Goal: Task Accomplishment & Management: Manage account settings

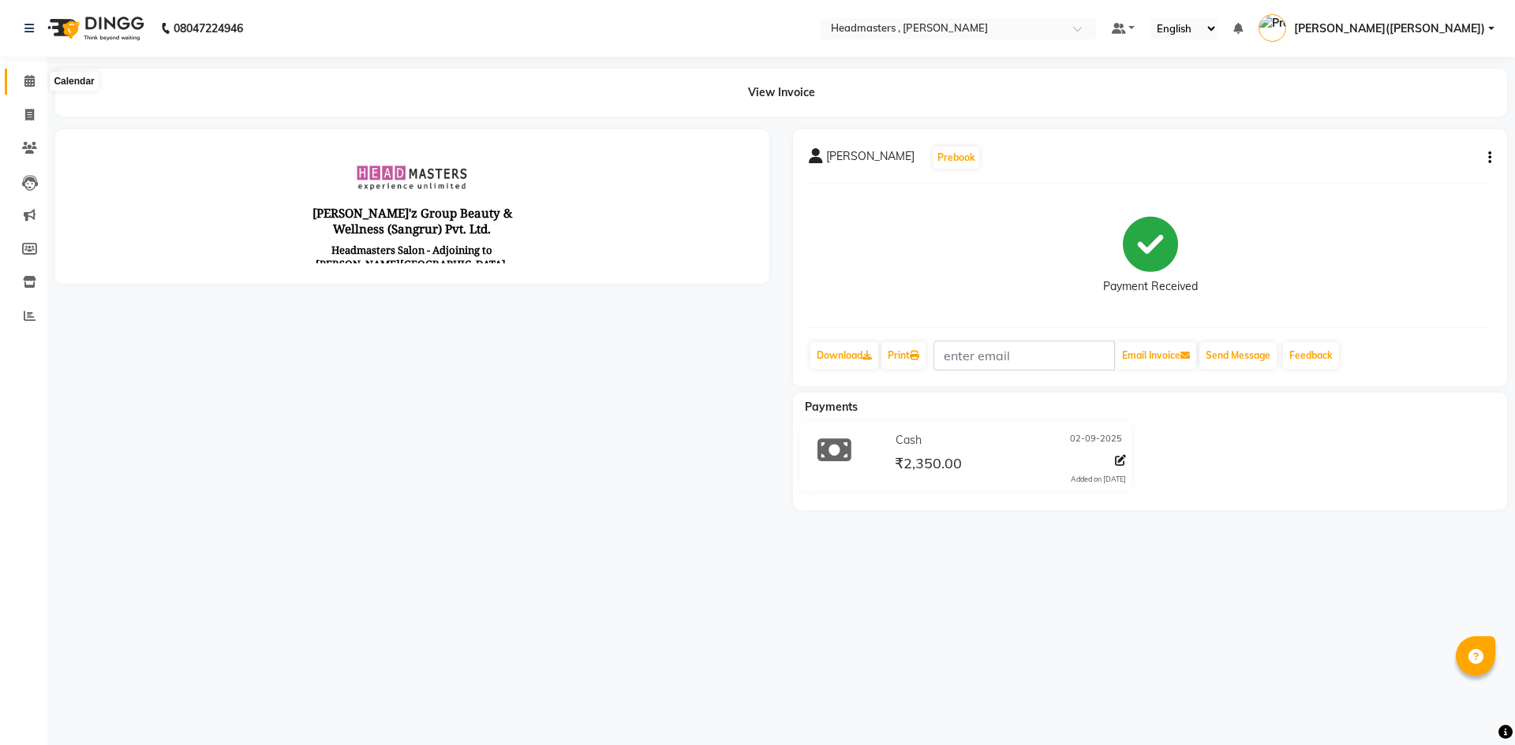
click at [29, 80] on icon at bounding box center [29, 81] width 10 height 12
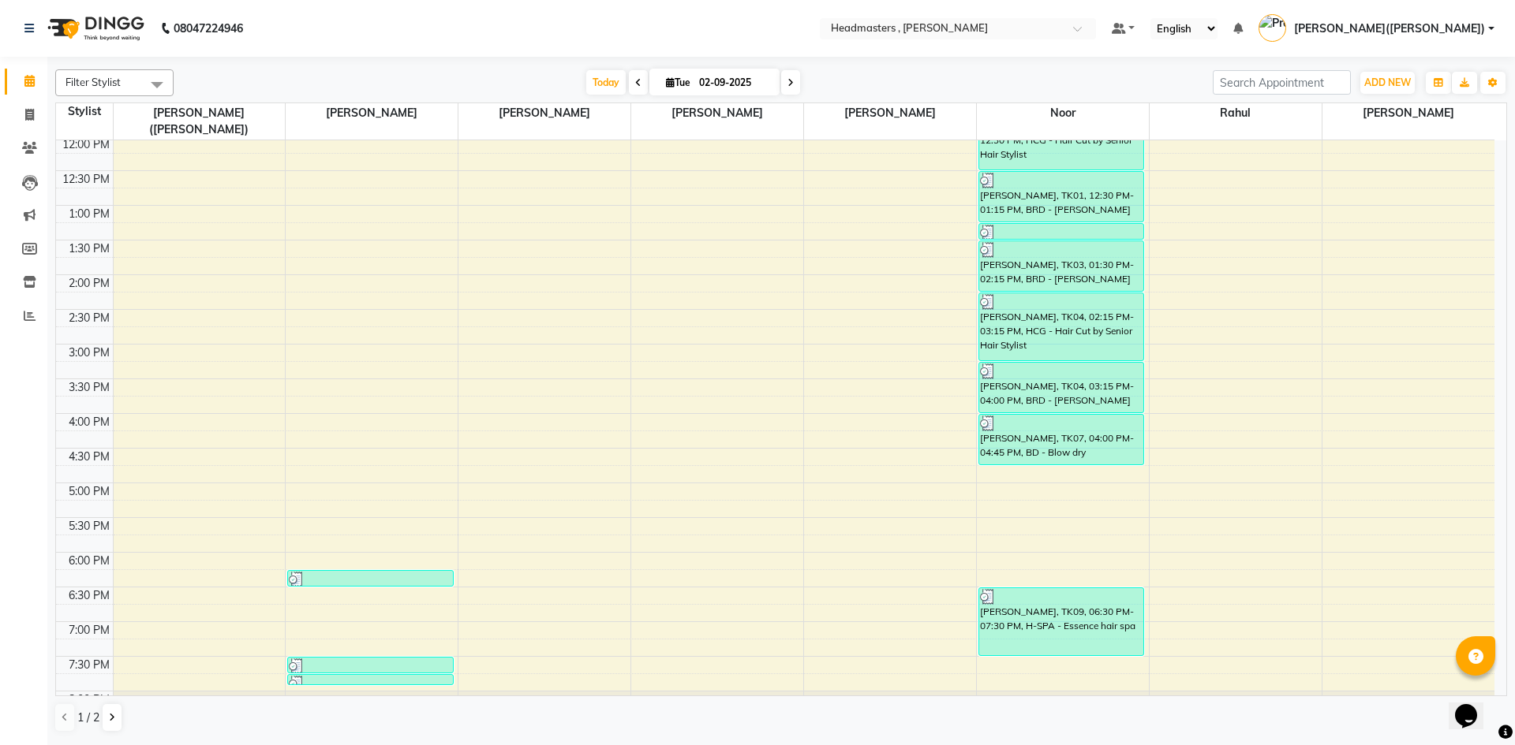
scroll to position [330, 0]
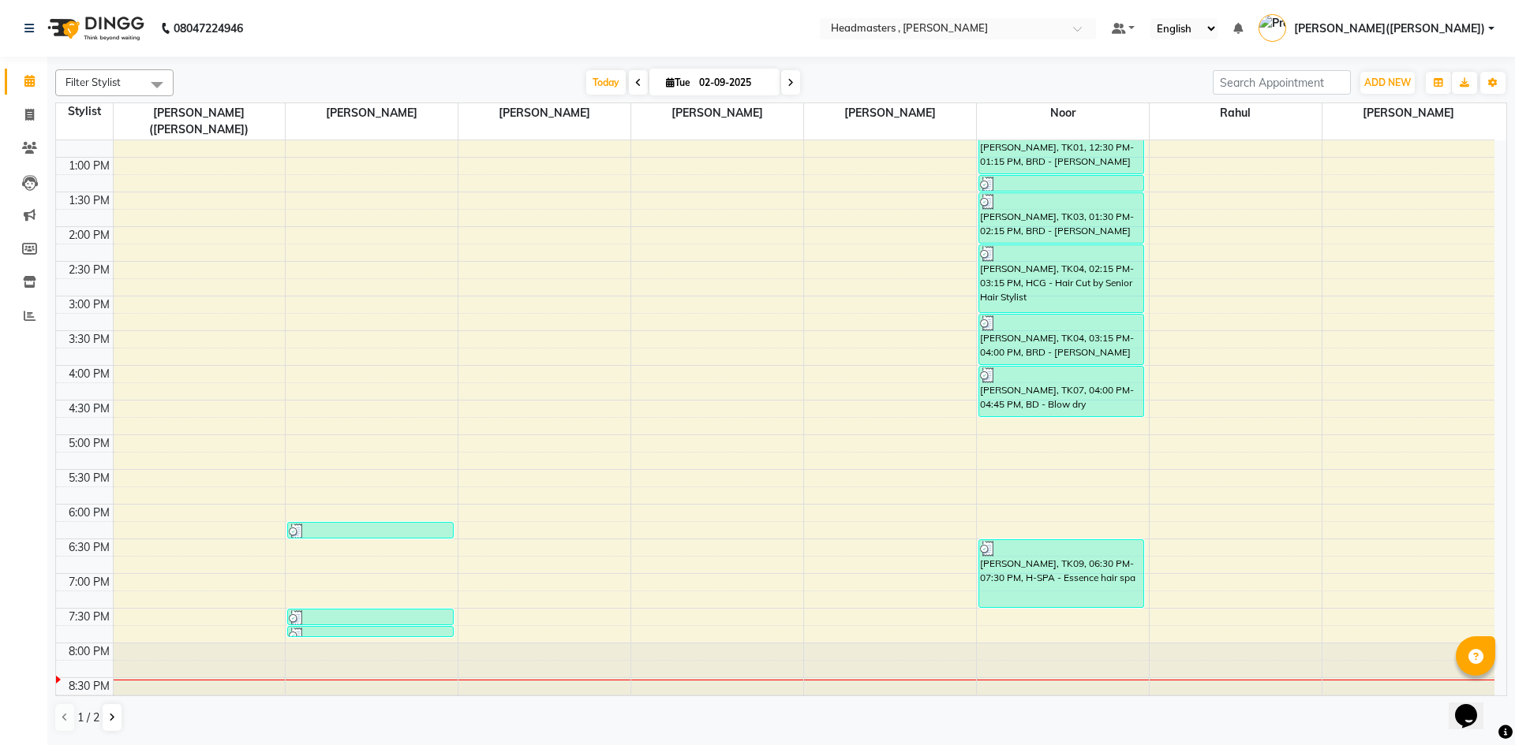
click at [1037, 661] on div at bounding box center [1063, 678] width 172 height 69
click at [1036, 644] on div at bounding box center [1063, 678] width 172 height 69
click at [1033, 617] on div "8:00 AM 8:30 AM 9:00 AM 9:30 AM 10:00 AM 10:30 AM 11:00 AM 11:30 AM 12:00 PM 12…" at bounding box center [775, 262] width 1438 height 902
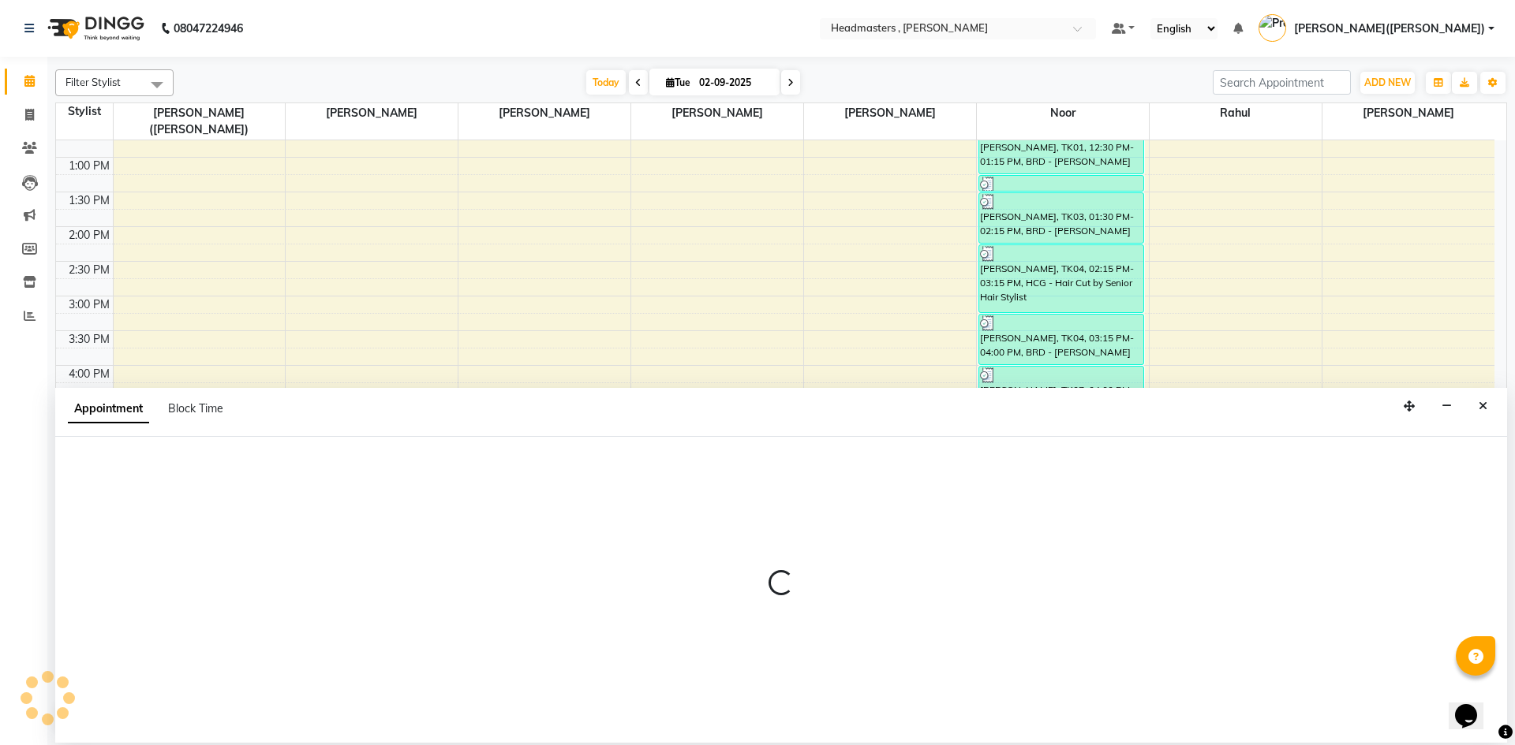
select select "85427"
select select "tentative"
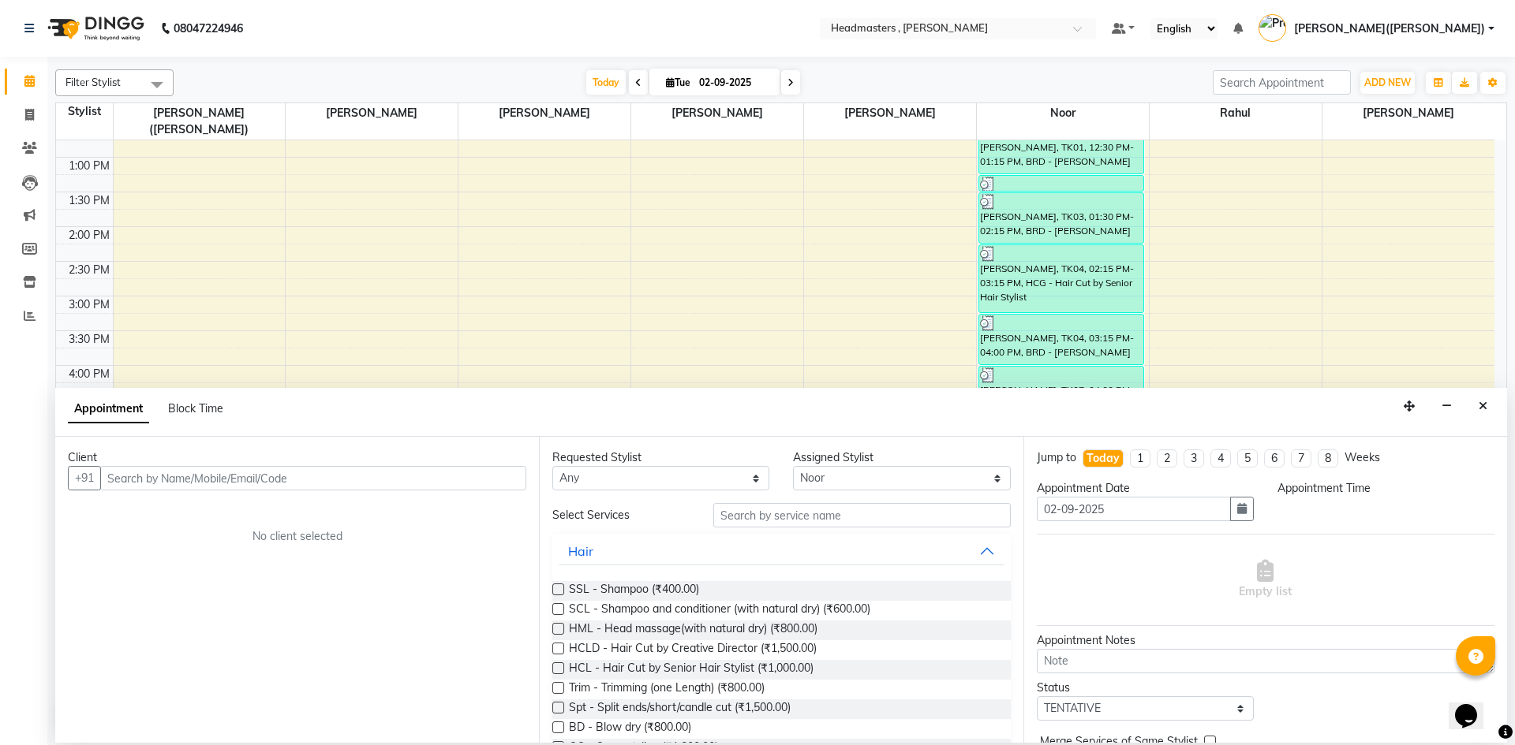
select select "1185"
paste input "9041560489"
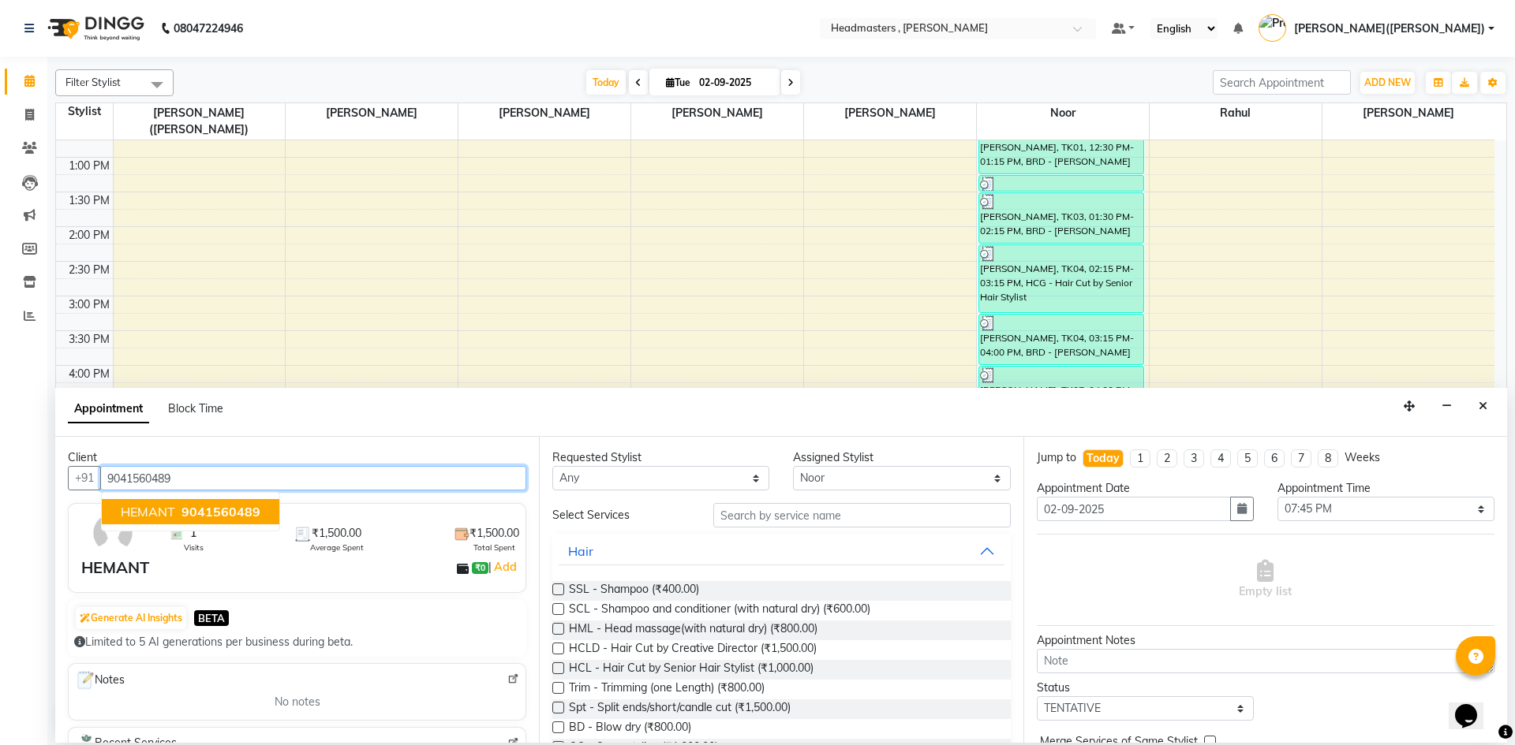
type input "9041560489"
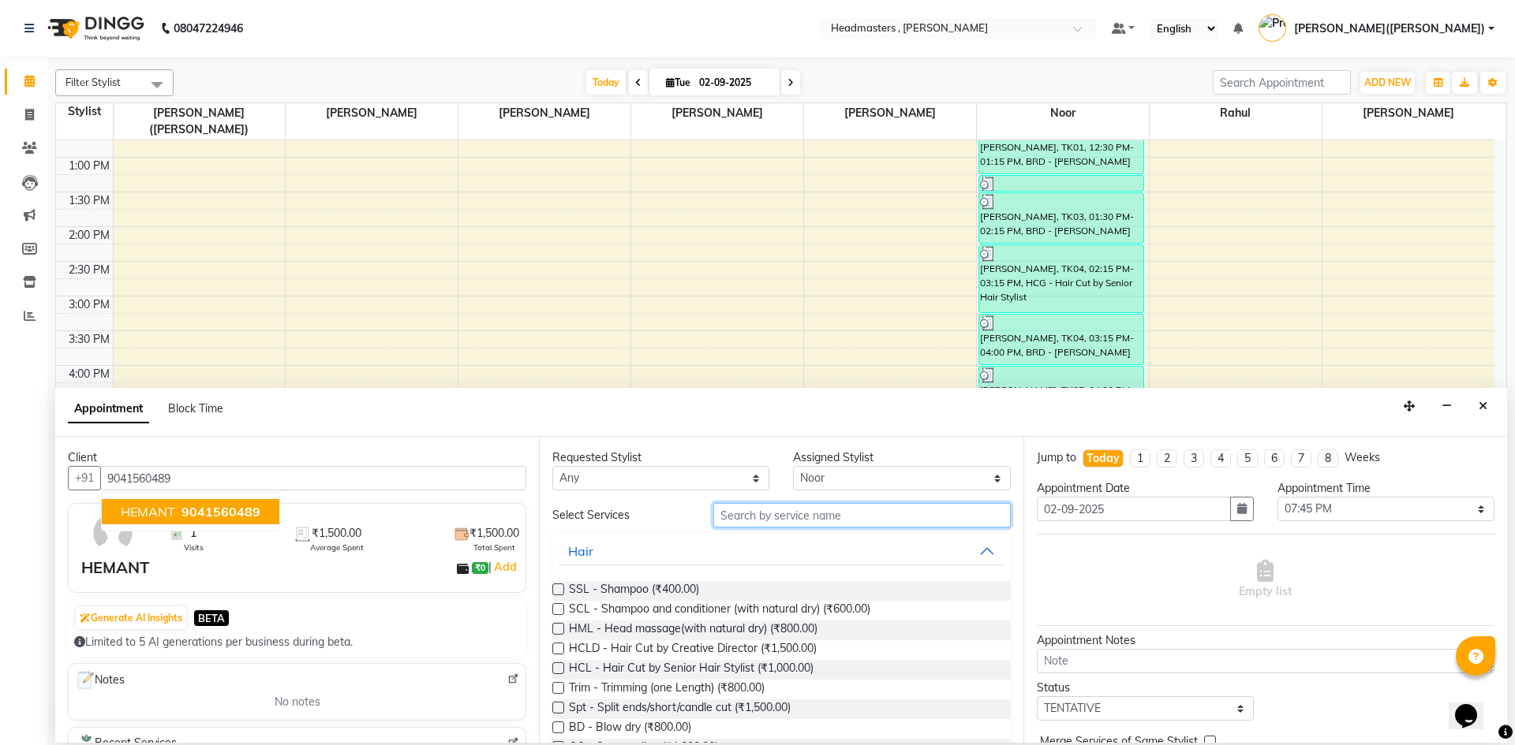
click at [790, 519] on input "text" at bounding box center [861, 515] width 297 height 24
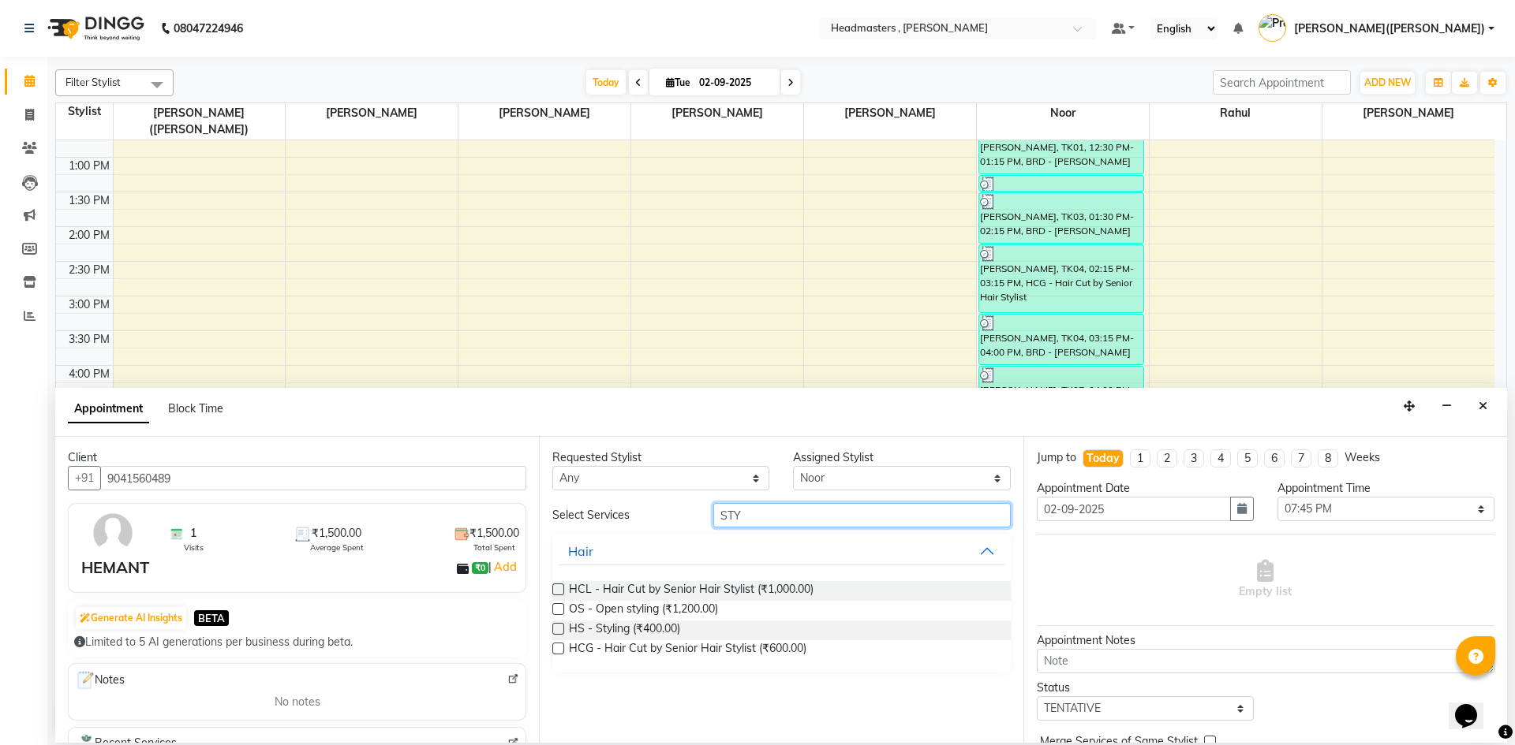
type input "STY"
click at [562, 629] on label at bounding box center [558, 629] width 12 height 12
click at [562, 629] on input "checkbox" at bounding box center [557, 631] width 10 height 10
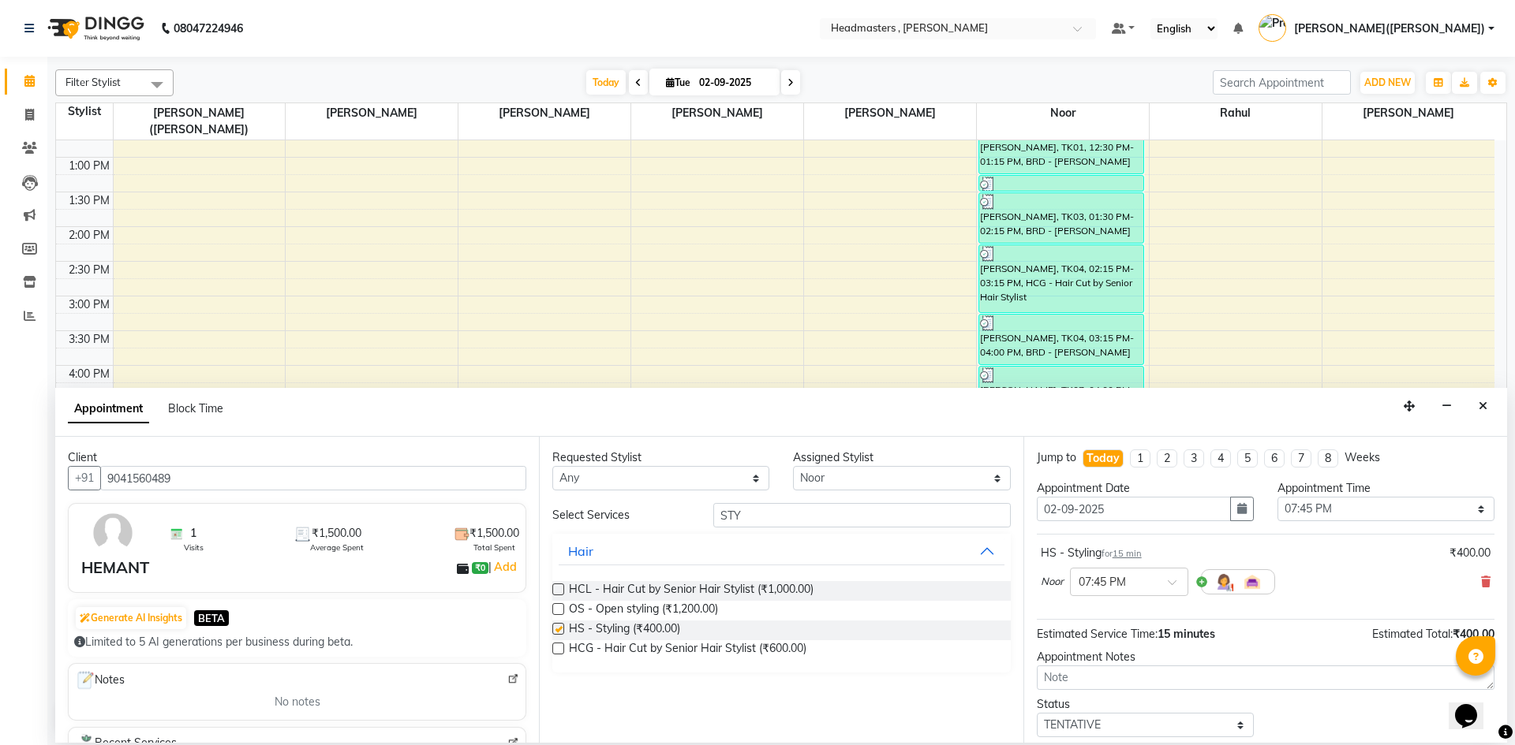
checkbox input "false"
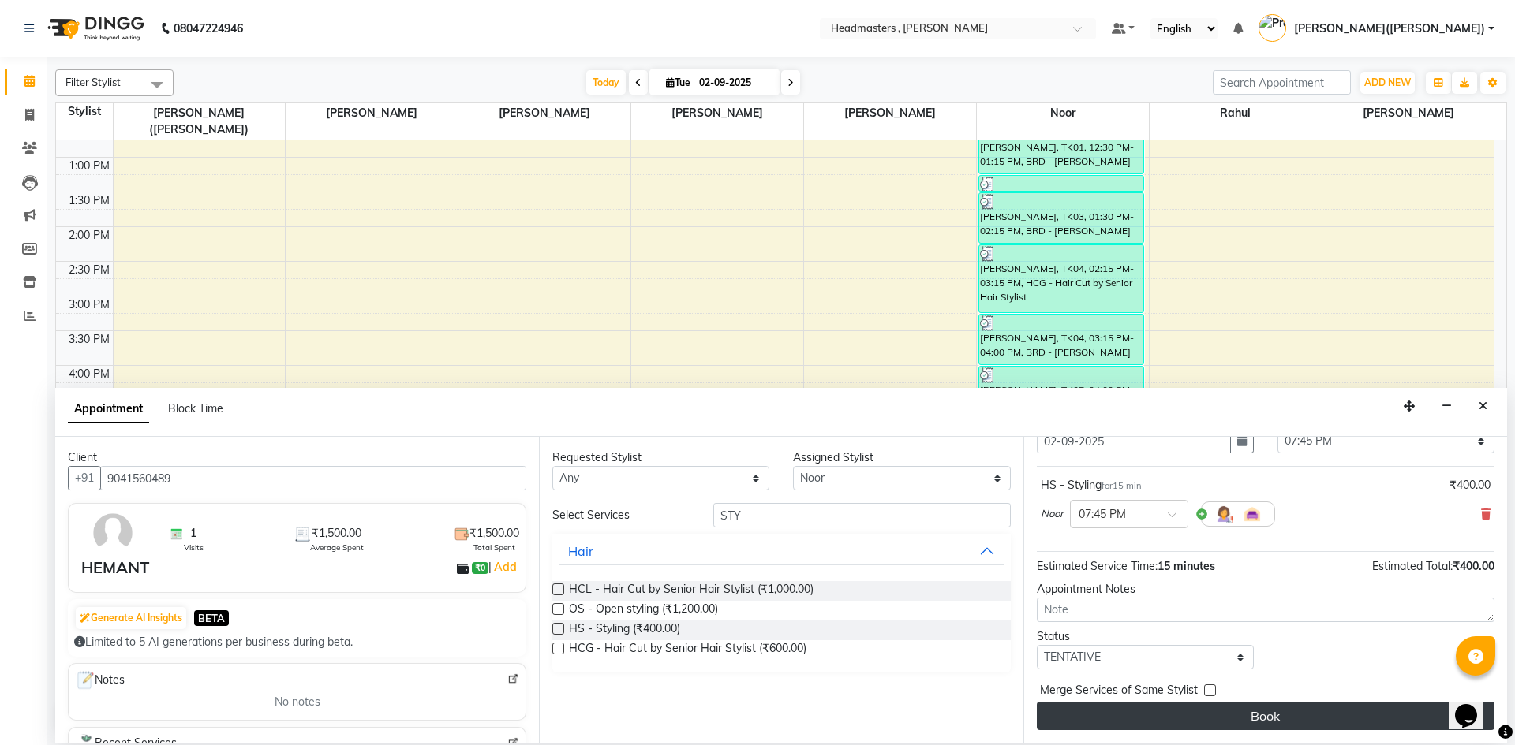
click at [1250, 718] on button "Book" at bounding box center [1266, 716] width 458 height 28
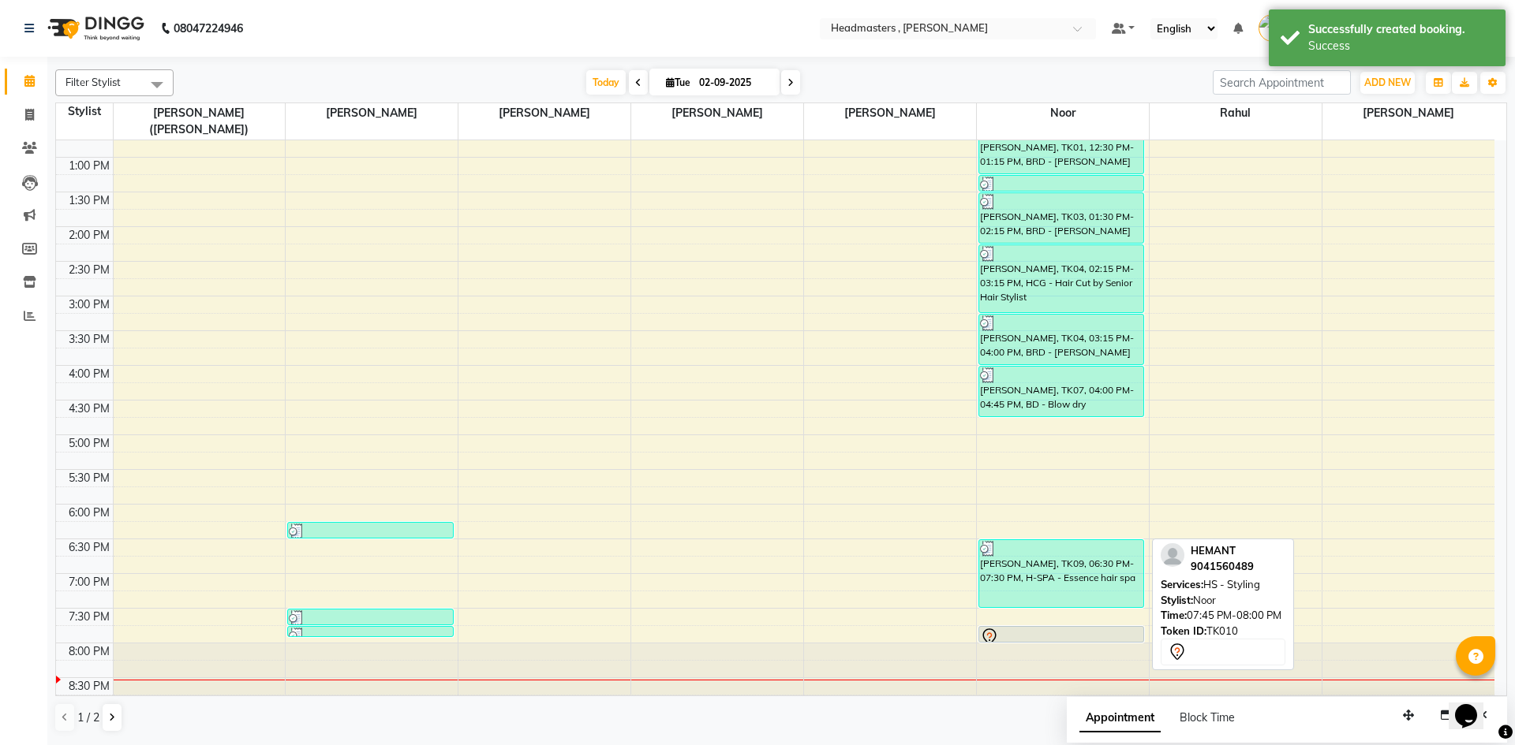
click at [1053, 628] on div at bounding box center [1061, 637] width 162 height 19
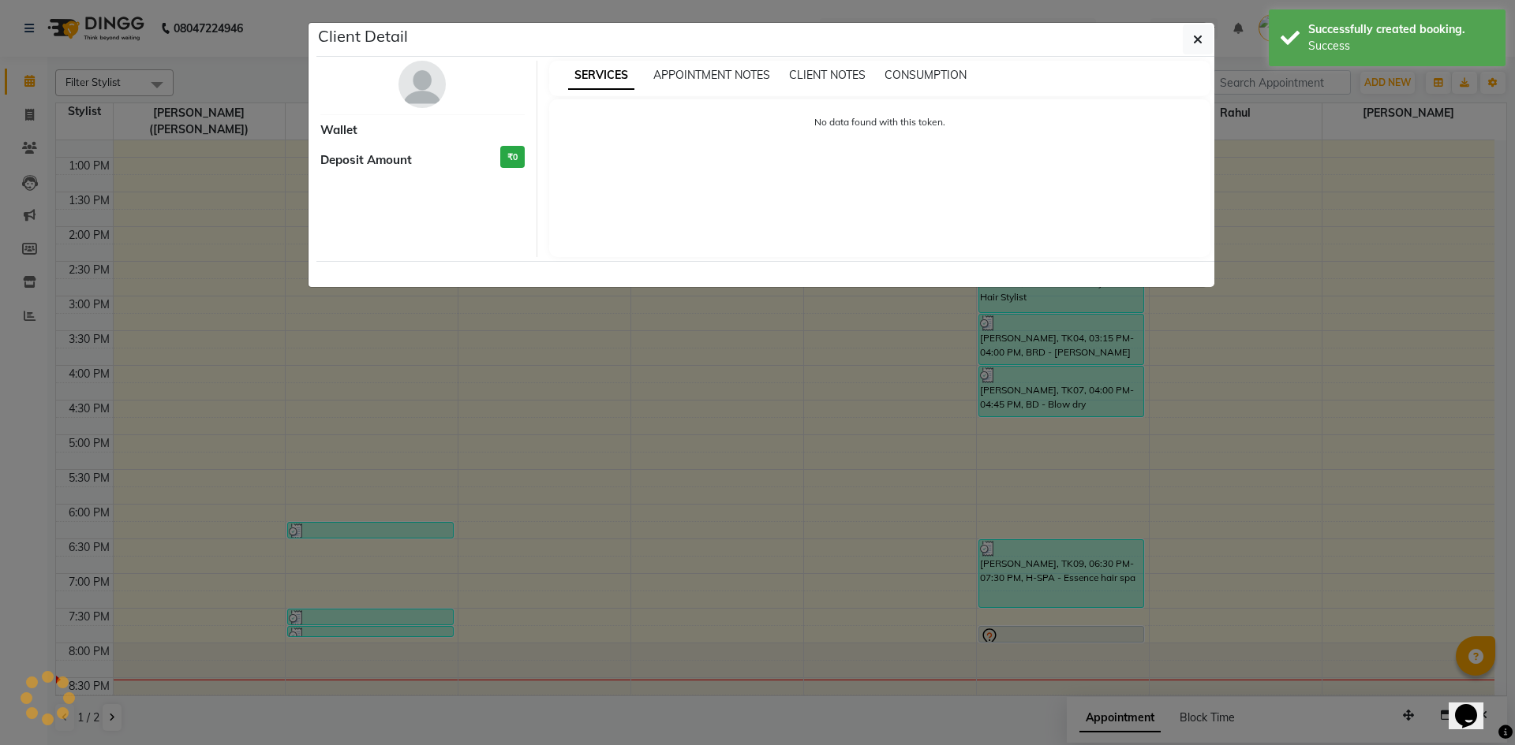
select select "7"
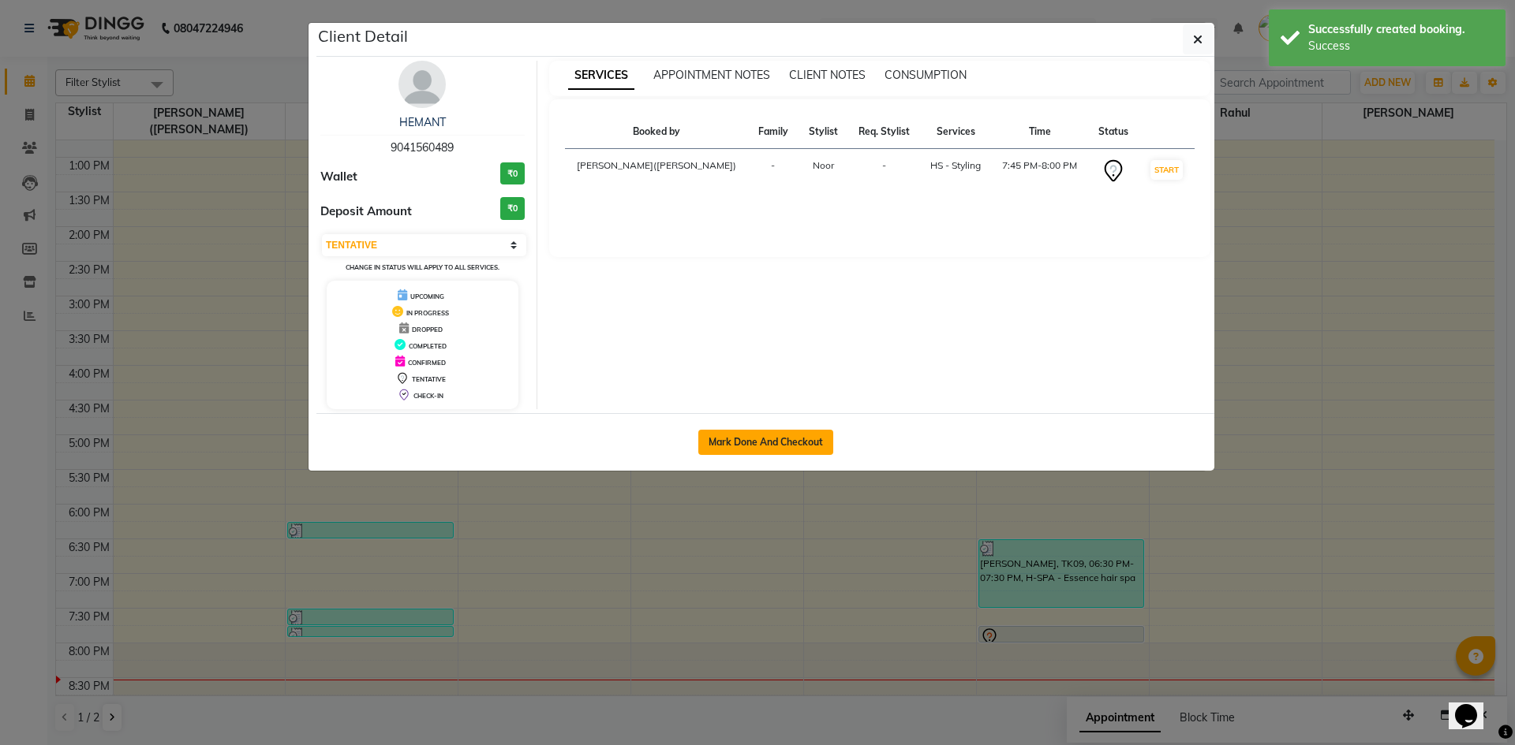
click at [756, 438] on button "Mark Done And Checkout" at bounding box center [765, 442] width 135 height 25
select select "service"
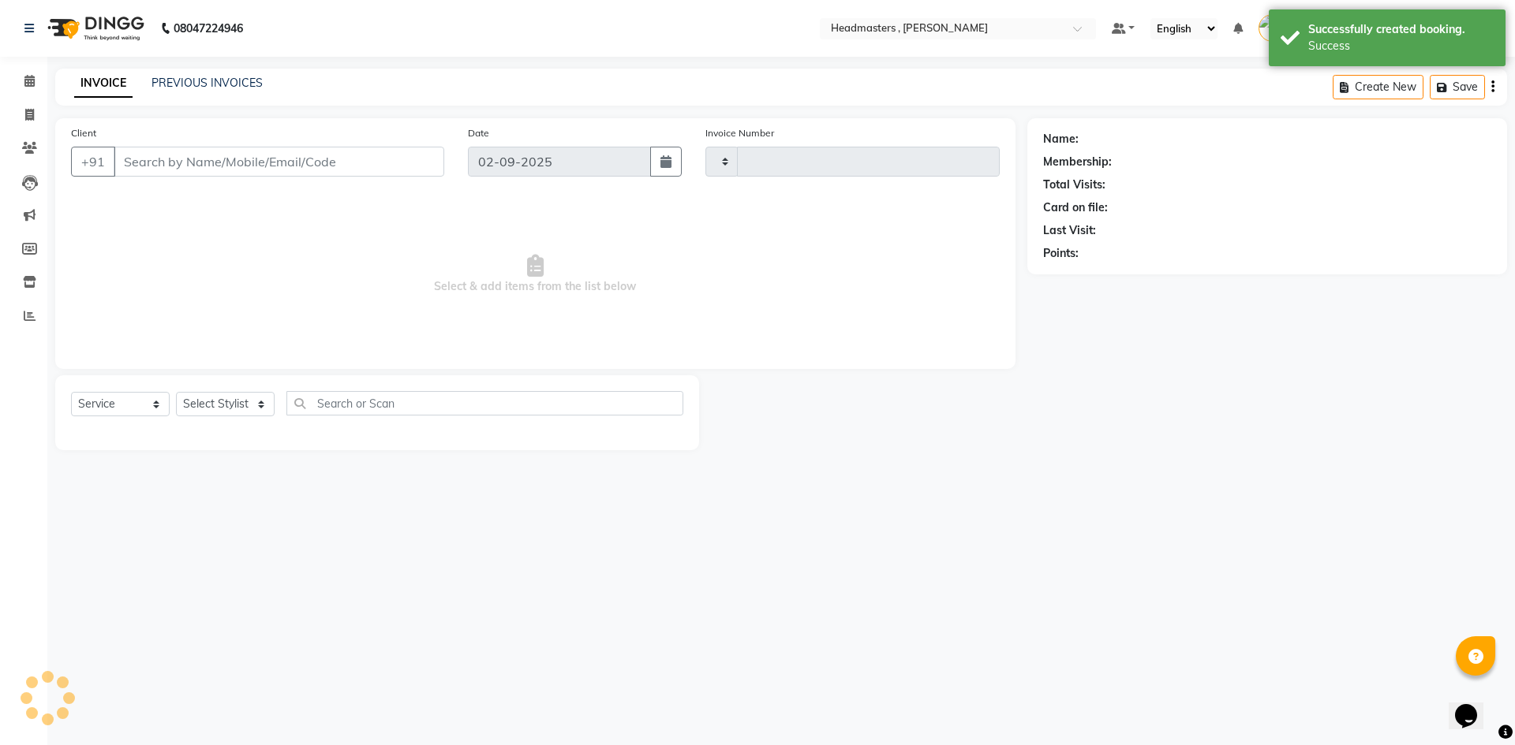
type input "1182"
select select "8566"
type input "9041560489"
select select "85427"
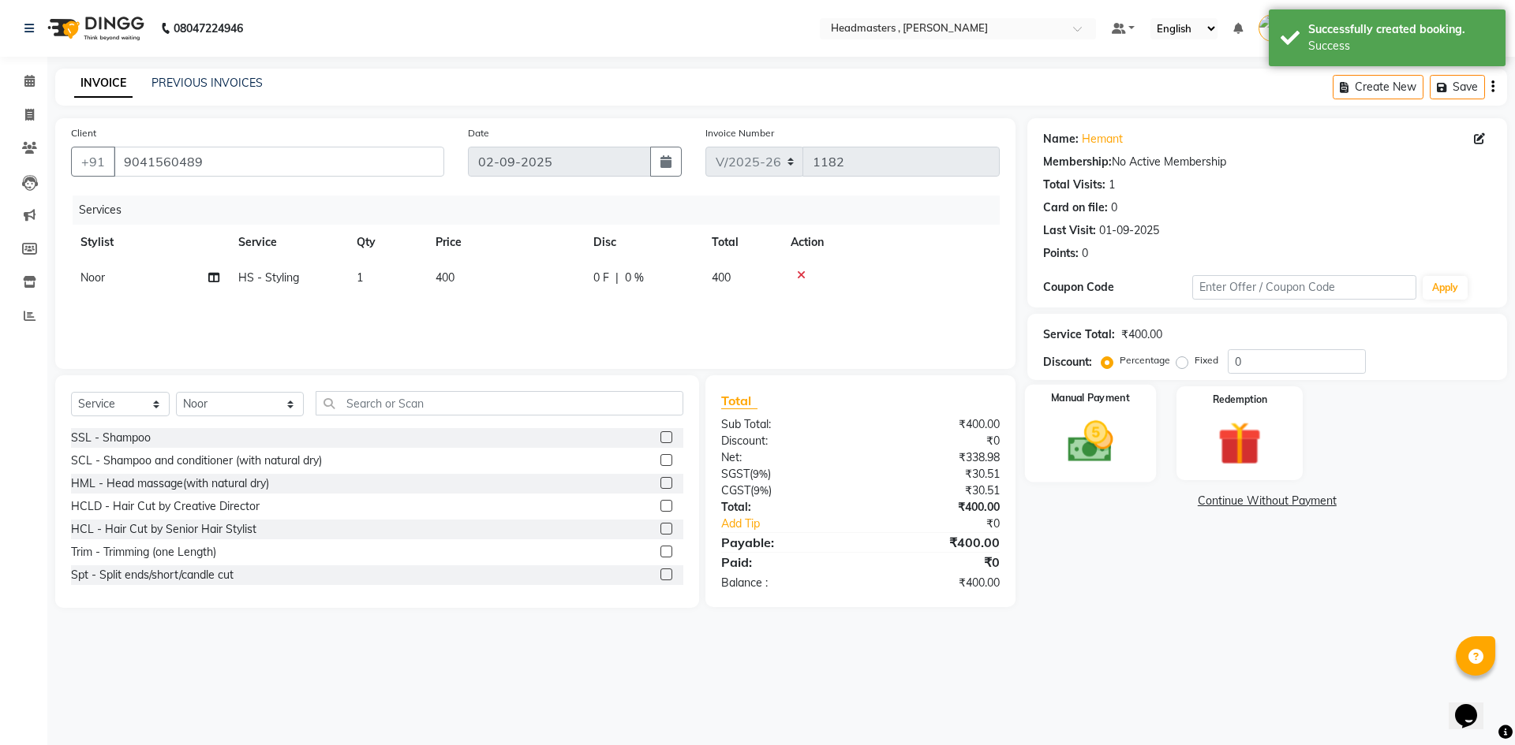
click at [1123, 402] on label "Manual Payment" at bounding box center [1090, 398] width 79 height 15
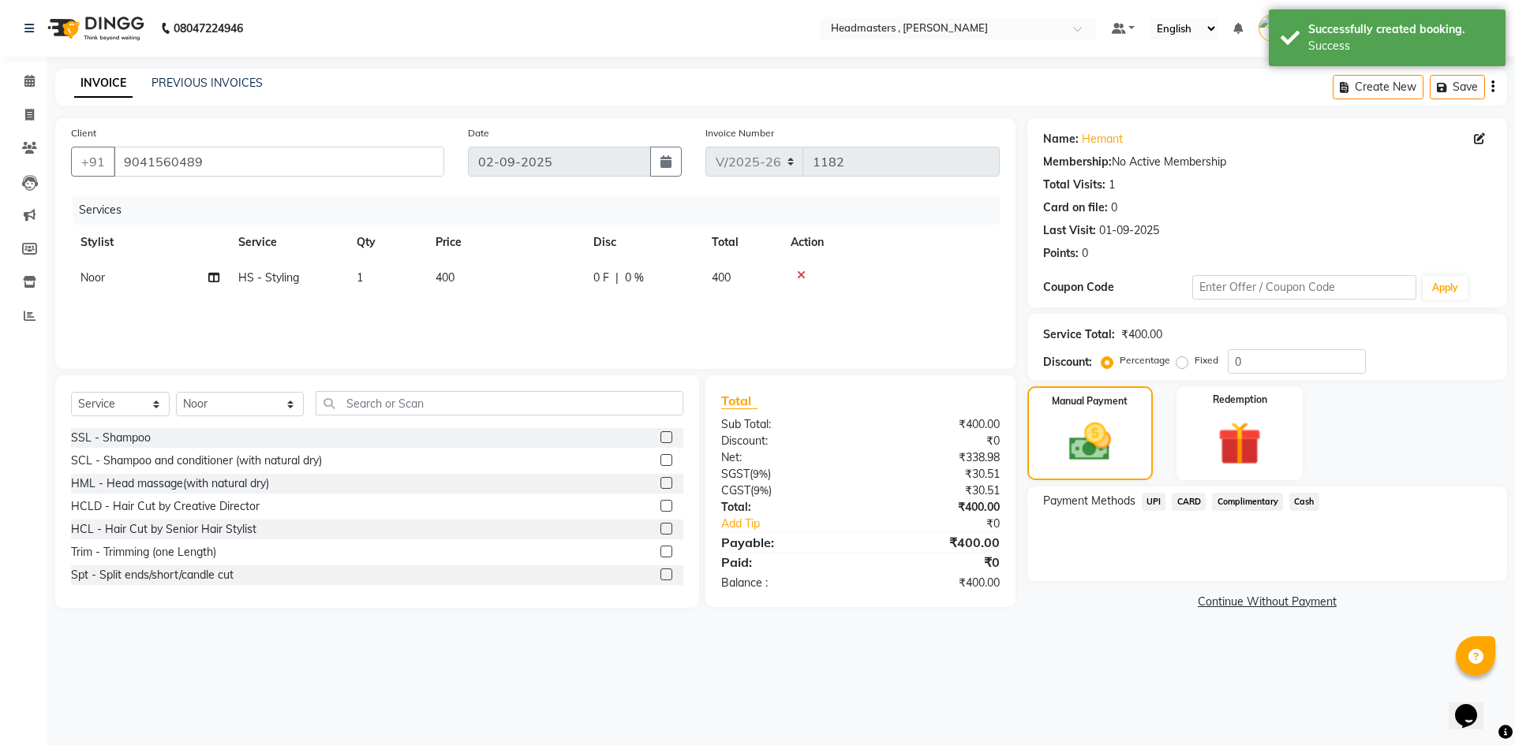
click at [1154, 502] on span "UPI" at bounding box center [1153, 502] width 24 height 18
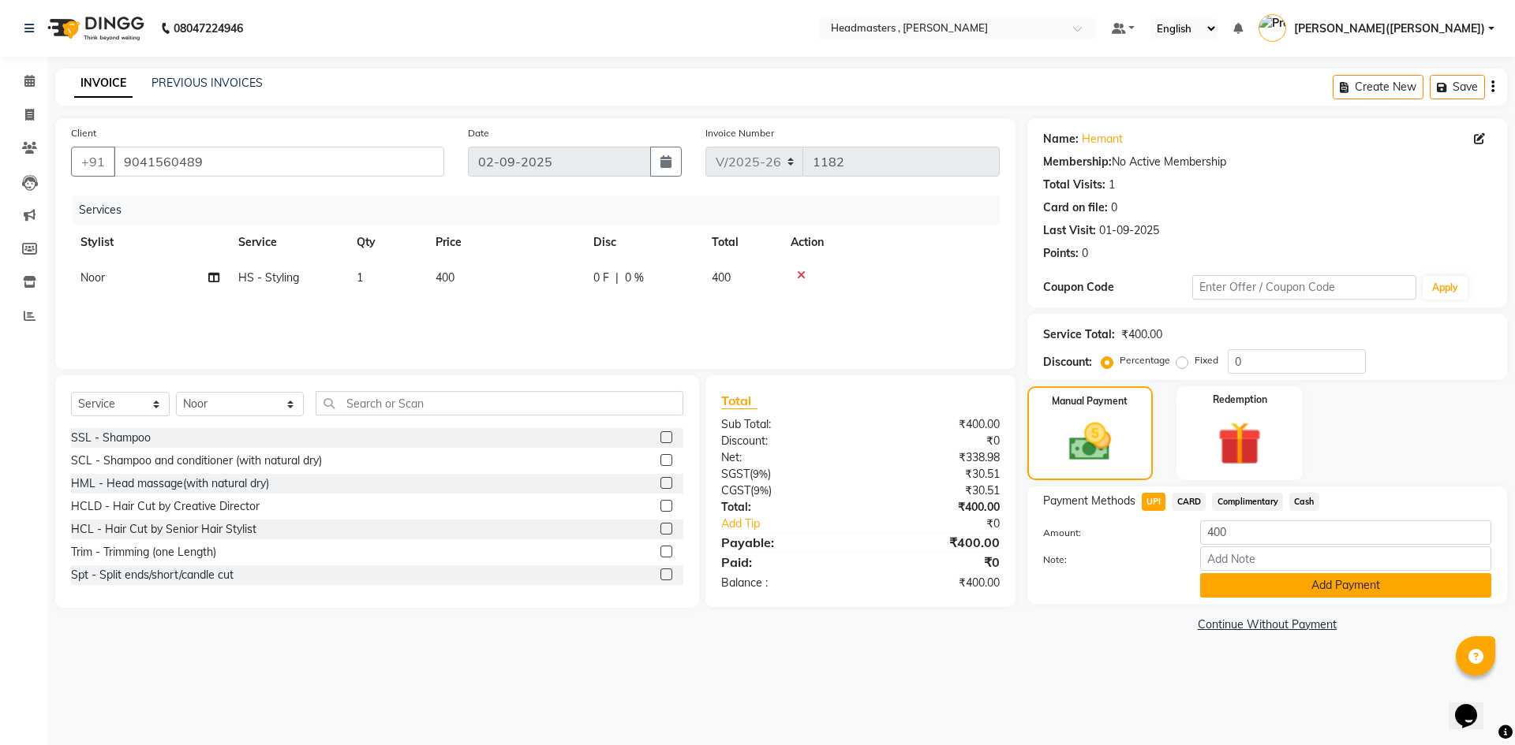
click at [1354, 588] on button "Add Payment" at bounding box center [1345, 585] width 291 height 24
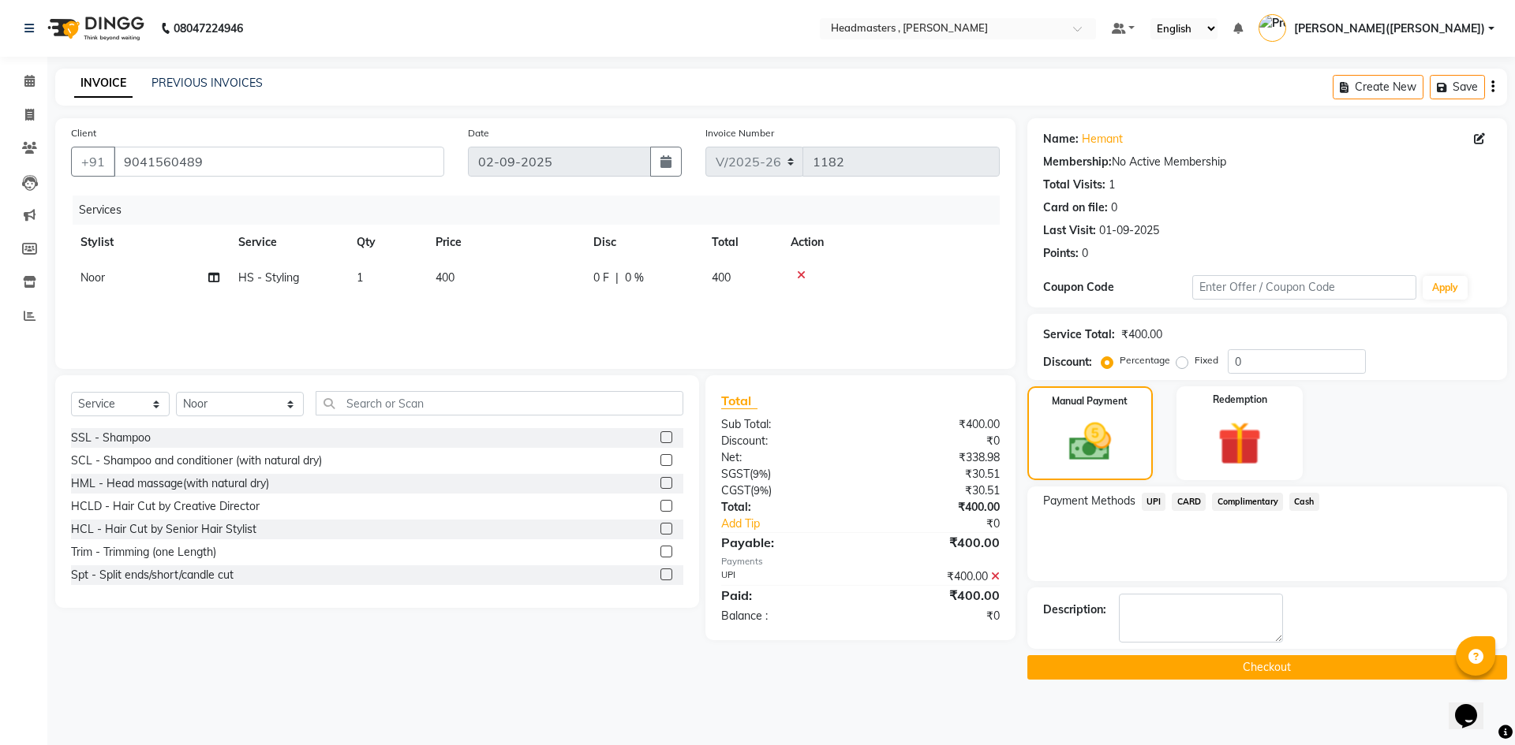
click at [1257, 672] on button "Checkout" at bounding box center [1267, 668] width 480 height 24
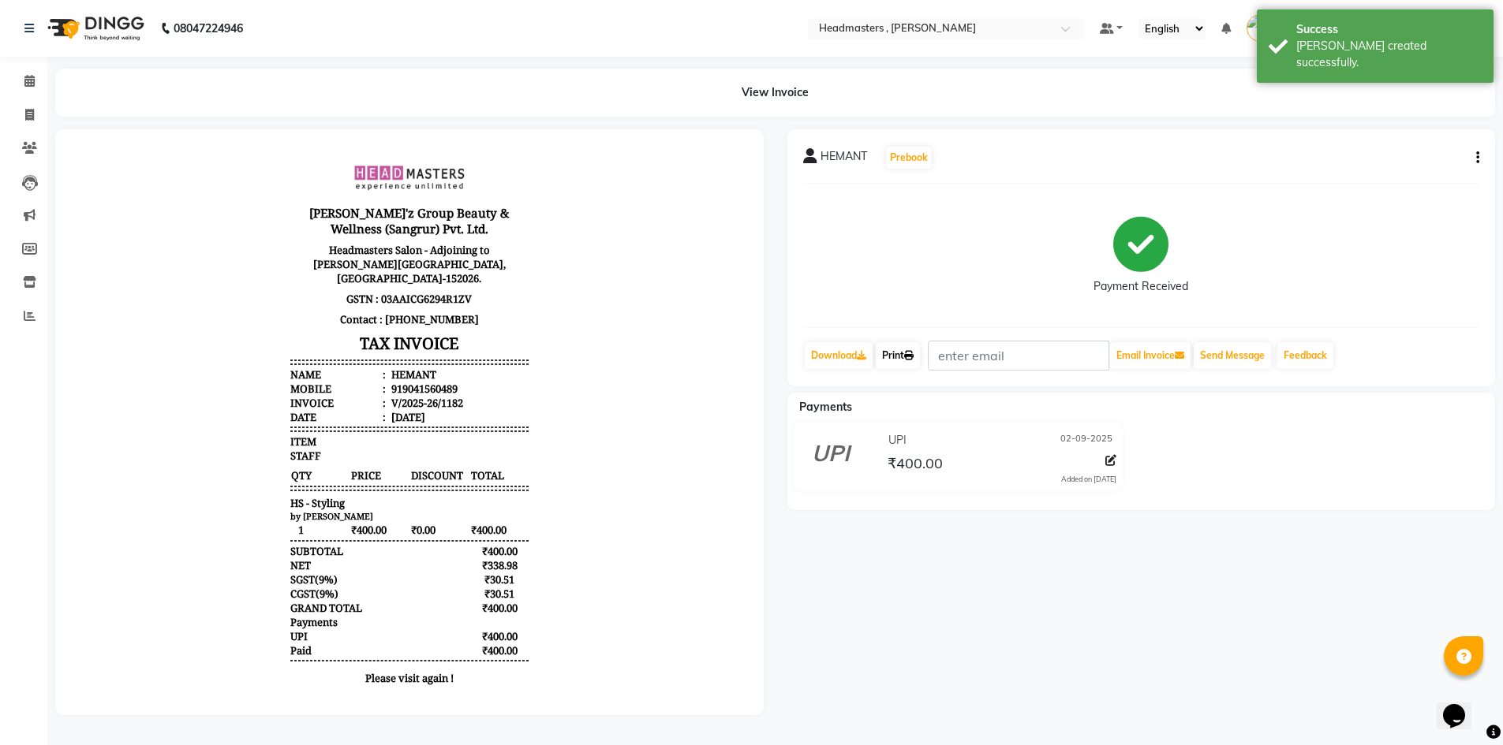
click at [900, 354] on link "Print" at bounding box center [898, 355] width 44 height 27
